Goal: Find specific page/section: Find specific page/section

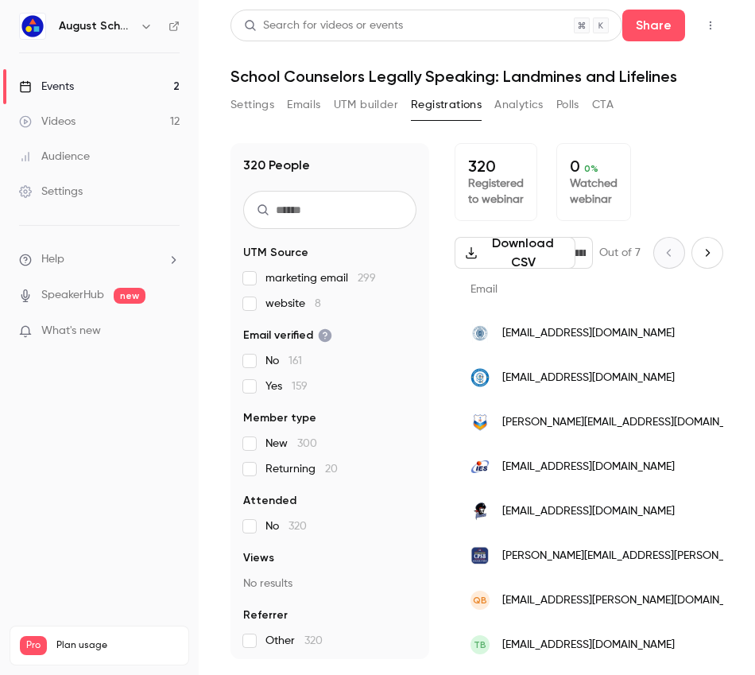
click at [374, 109] on button "UTM builder" at bounding box center [366, 104] width 64 height 25
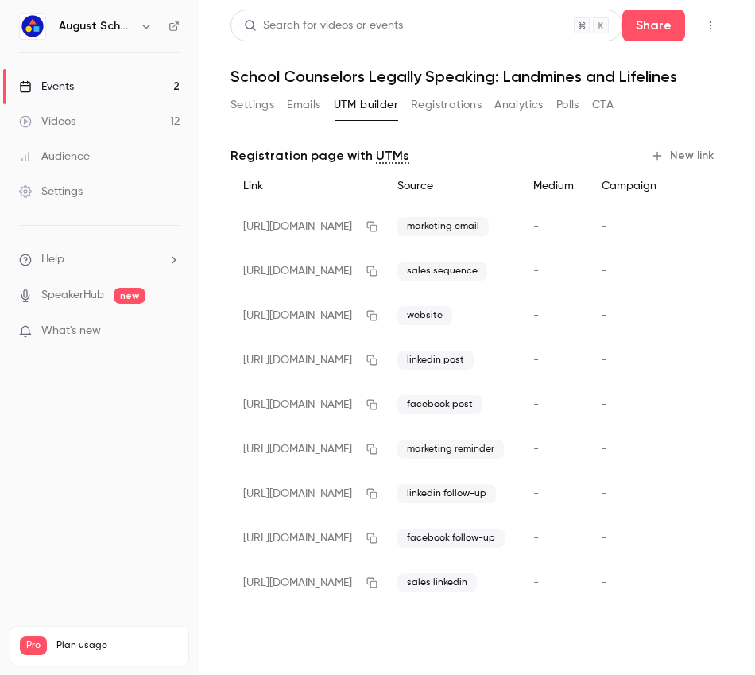
click at [446, 106] on button "Registrations" at bounding box center [446, 104] width 71 height 25
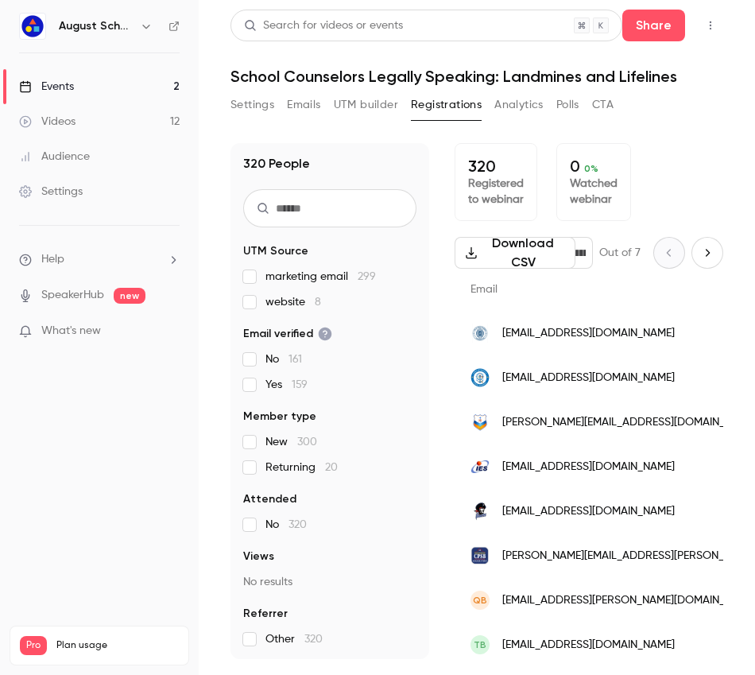
scroll to position [2, 0]
click at [527, 99] on button "Analytics" at bounding box center [518, 104] width 49 height 25
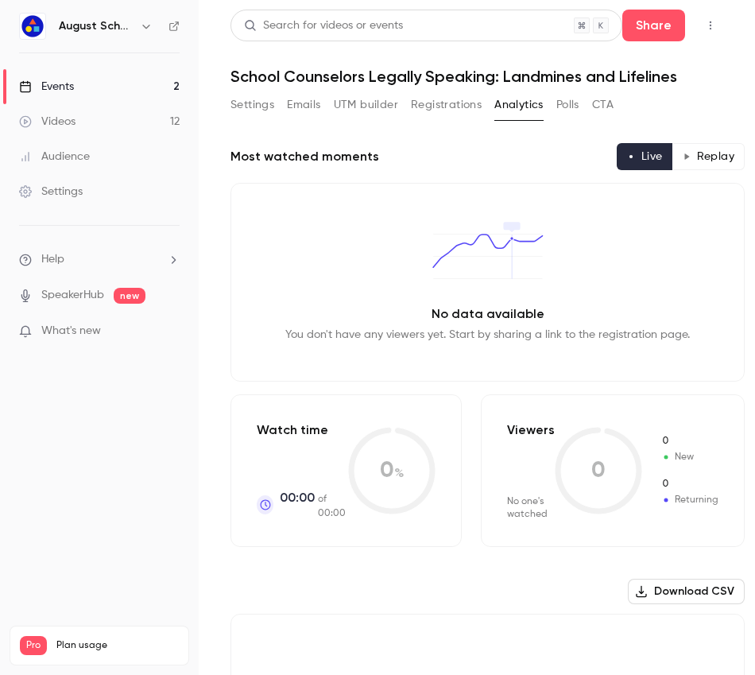
click at [463, 107] on button "Registrations" at bounding box center [446, 104] width 71 height 25
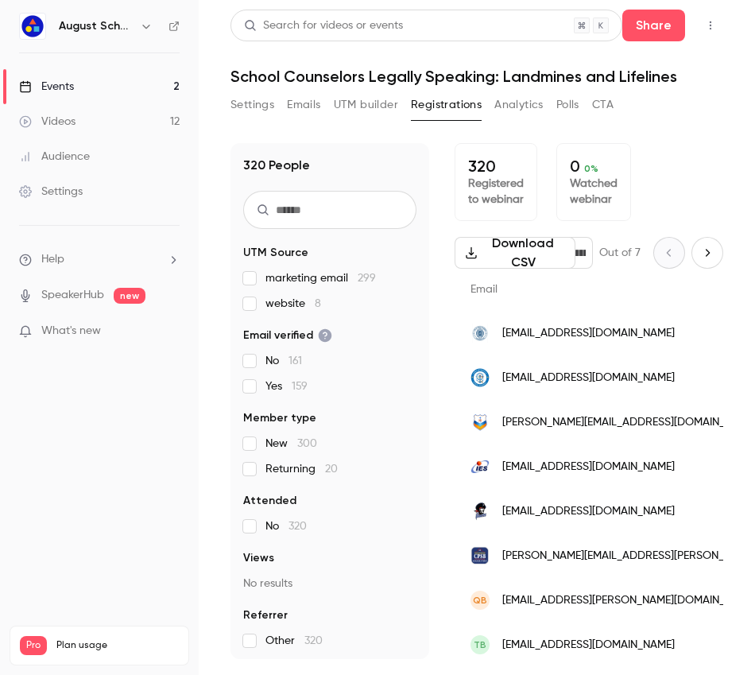
click at [345, 96] on button "UTM builder" at bounding box center [366, 104] width 64 height 25
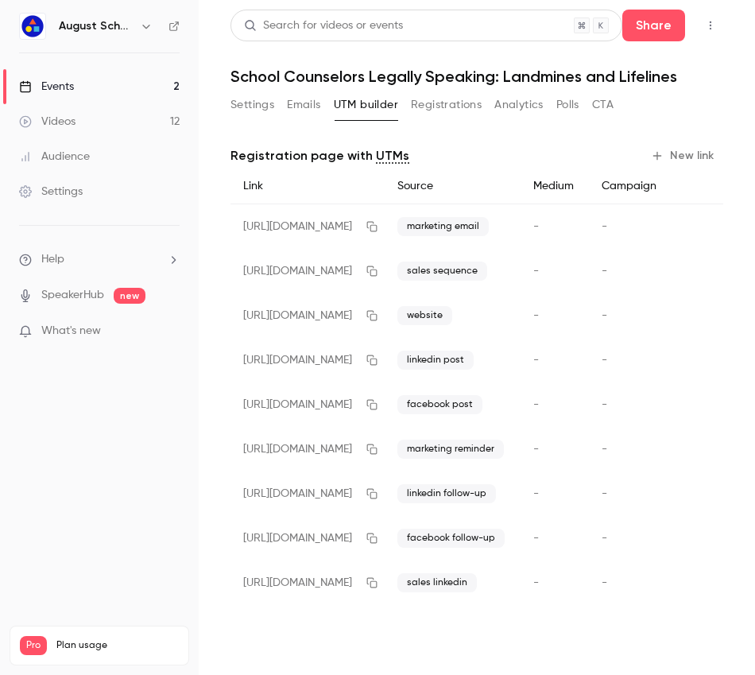
click at [303, 103] on button "Emails" at bounding box center [303, 104] width 33 height 25
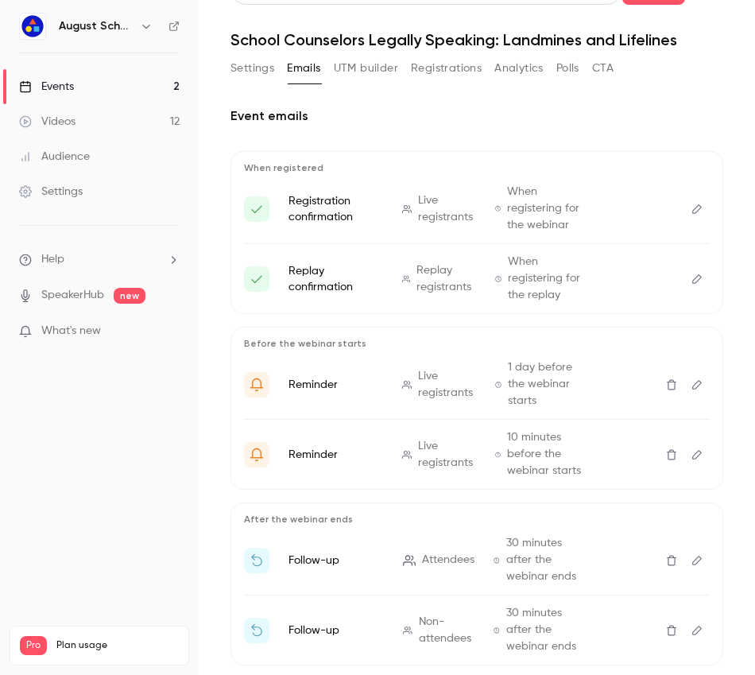
scroll to position [119, 0]
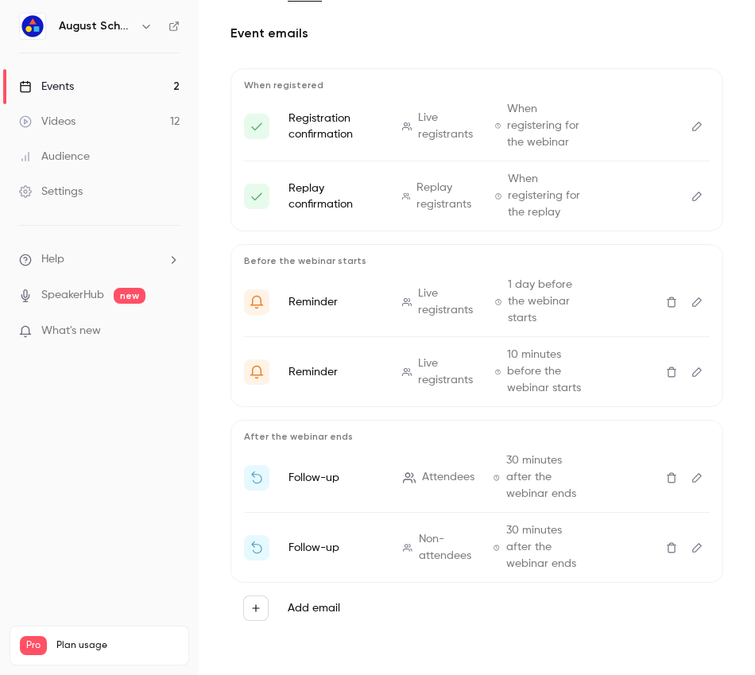
click at [689, 483] on button "Edit" at bounding box center [696, 477] width 25 height 25
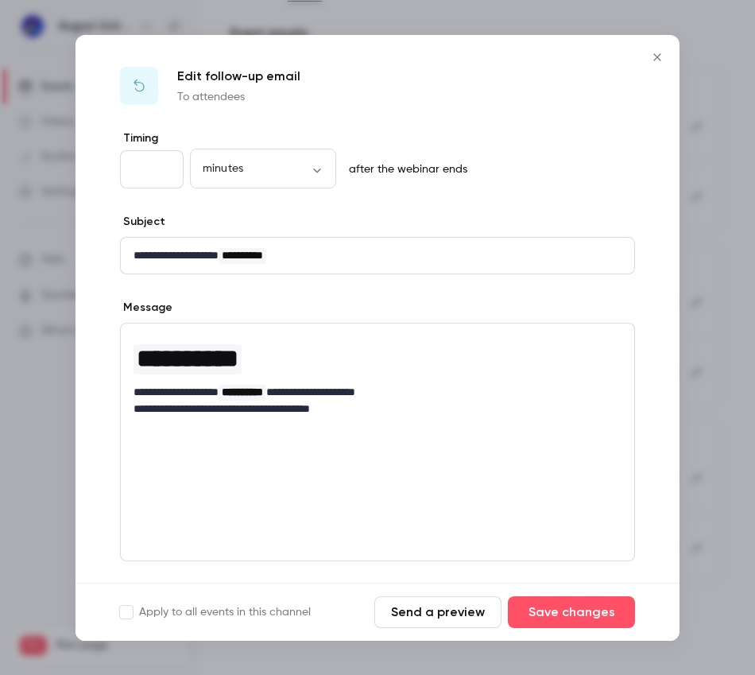
click at [648, 64] on button "Close" at bounding box center [657, 57] width 32 height 32
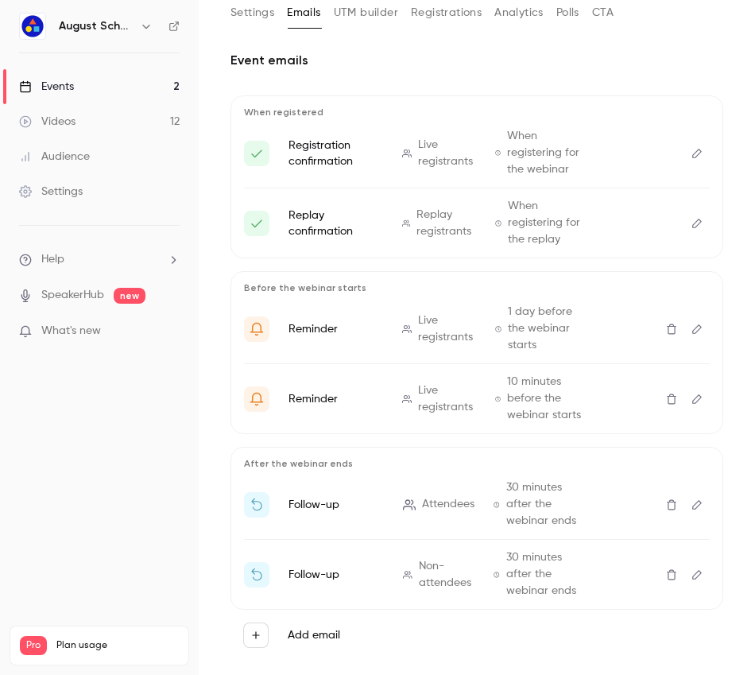
scroll to position [73, 0]
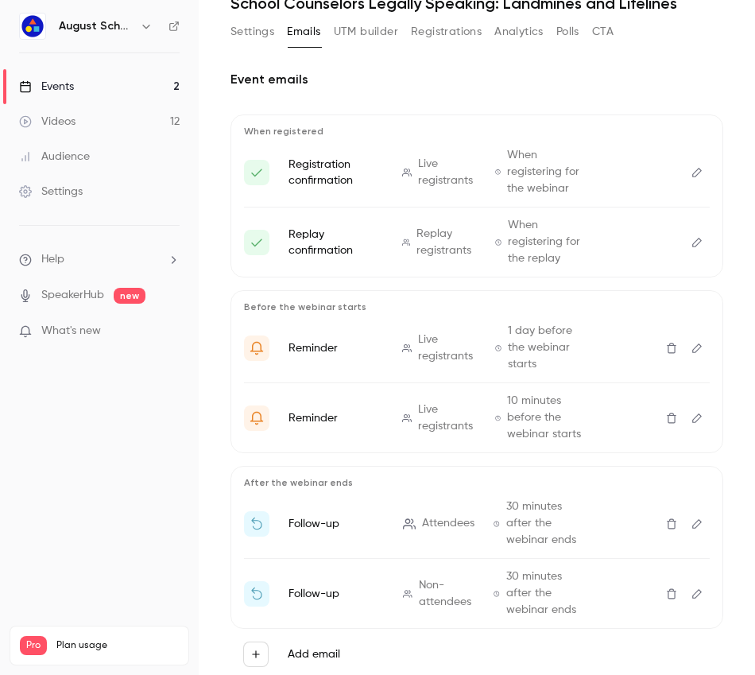
click at [692, 174] on icon "Edit" at bounding box center [697, 173] width 10 height 10
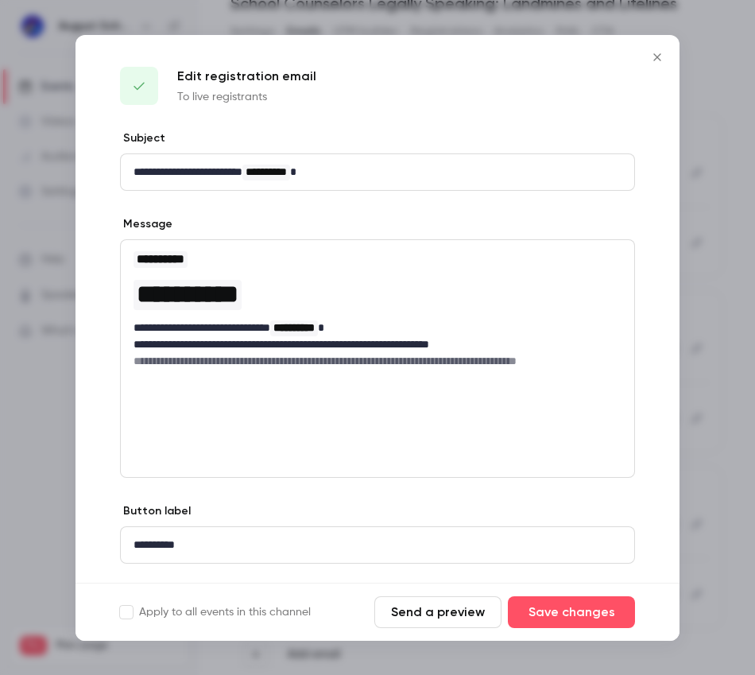
click at [651, 58] on icon "Close" at bounding box center [657, 57] width 19 height 13
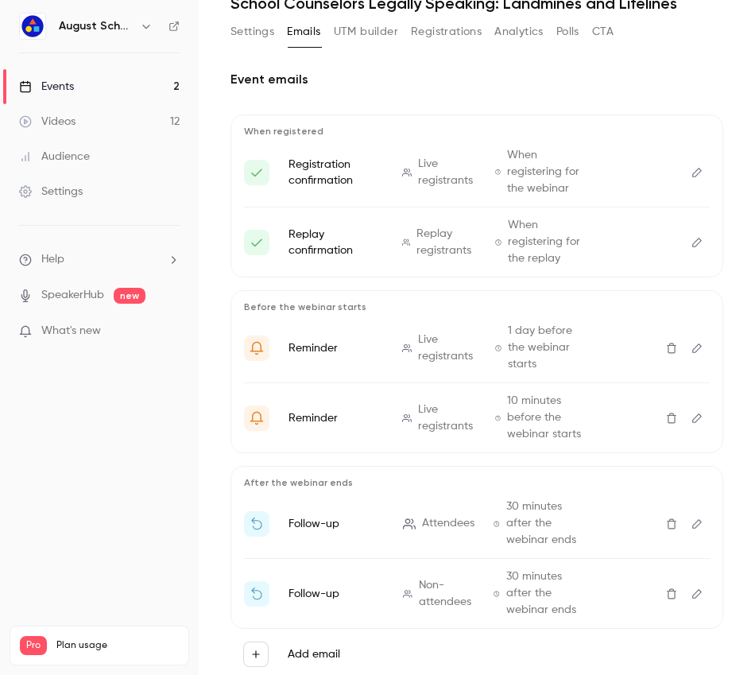
click at [692, 244] on button "Edit" at bounding box center [696, 242] width 25 height 25
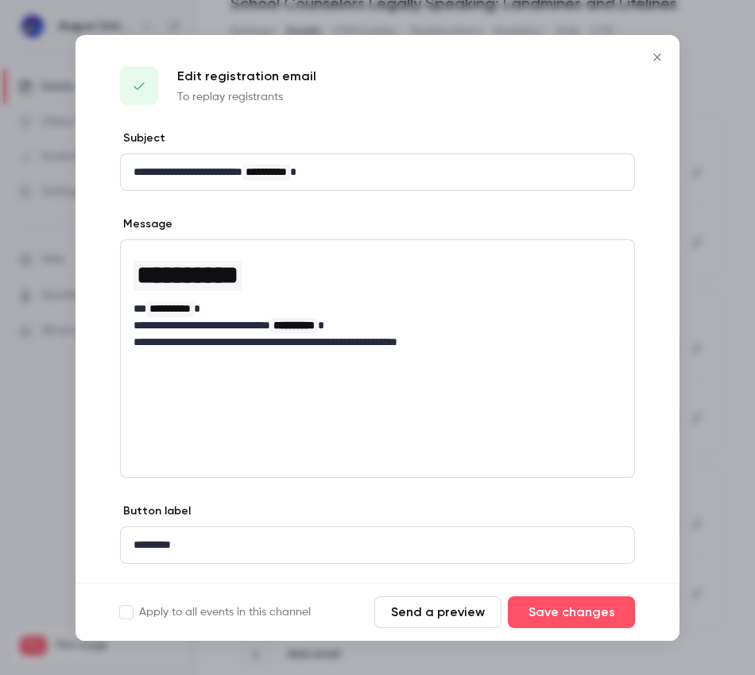
click at [687, 299] on div at bounding box center [377, 337] width 755 height 675
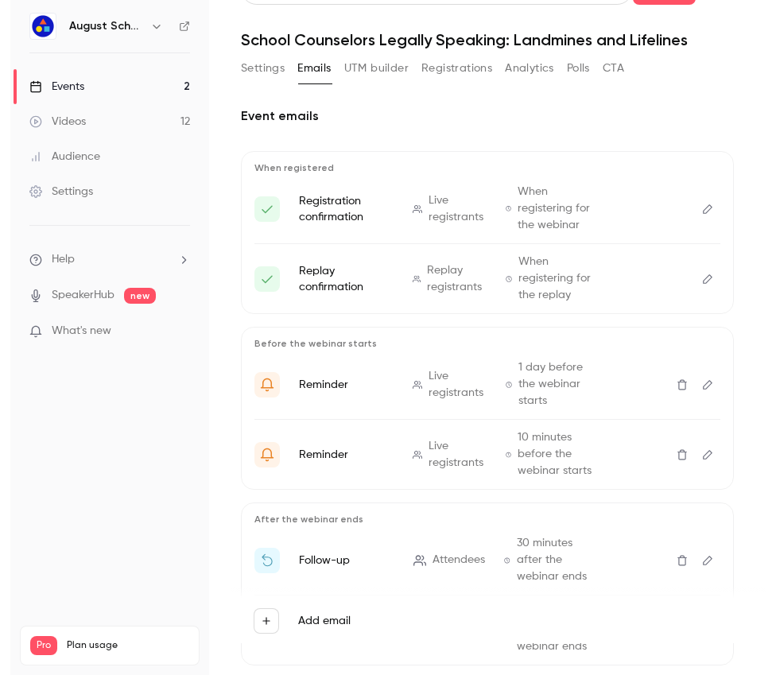
scroll to position [0, 0]
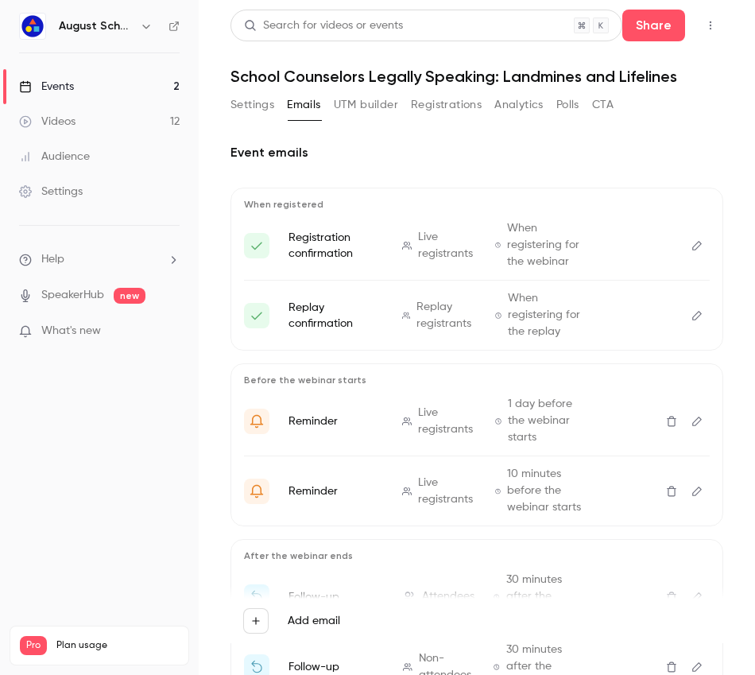
click at [353, 110] on button "UTM builder" at bounding box center [366, 104] width 64 height 25
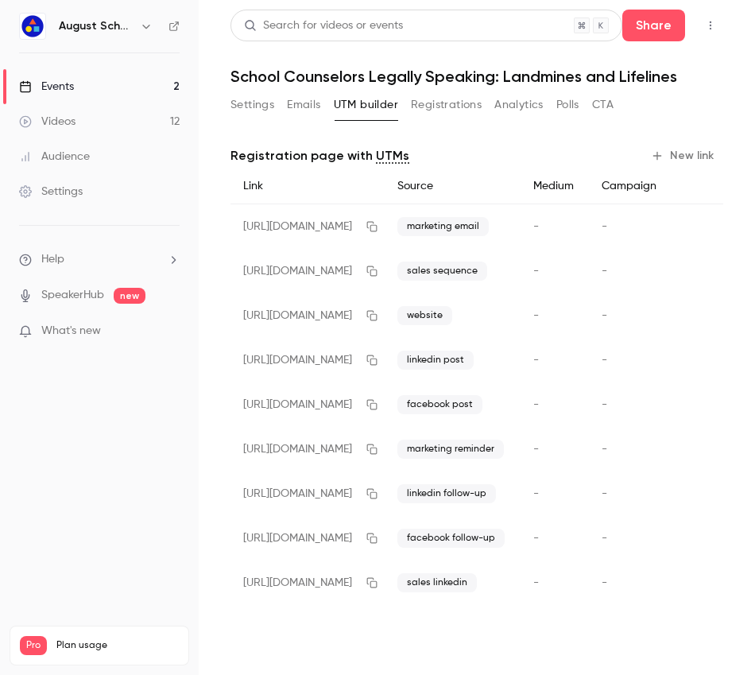
click at [415, 106] on button "Registrations" at bounding box center [446, 104] width 71 height 25
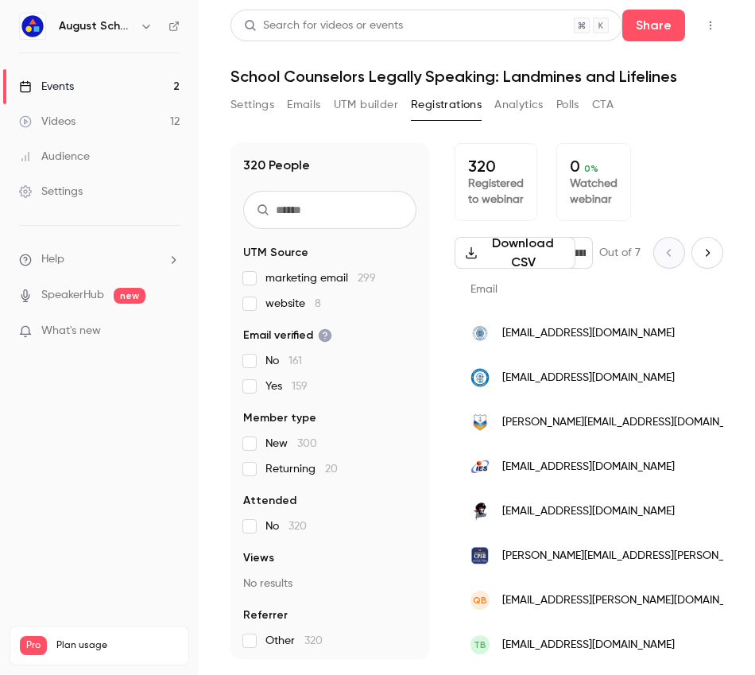
click at [359, 109] on button "UTM builder" at bounding box center [366, 104] width 64 height 25
